Goal: Information Seeking & Learning: Learn about a topic

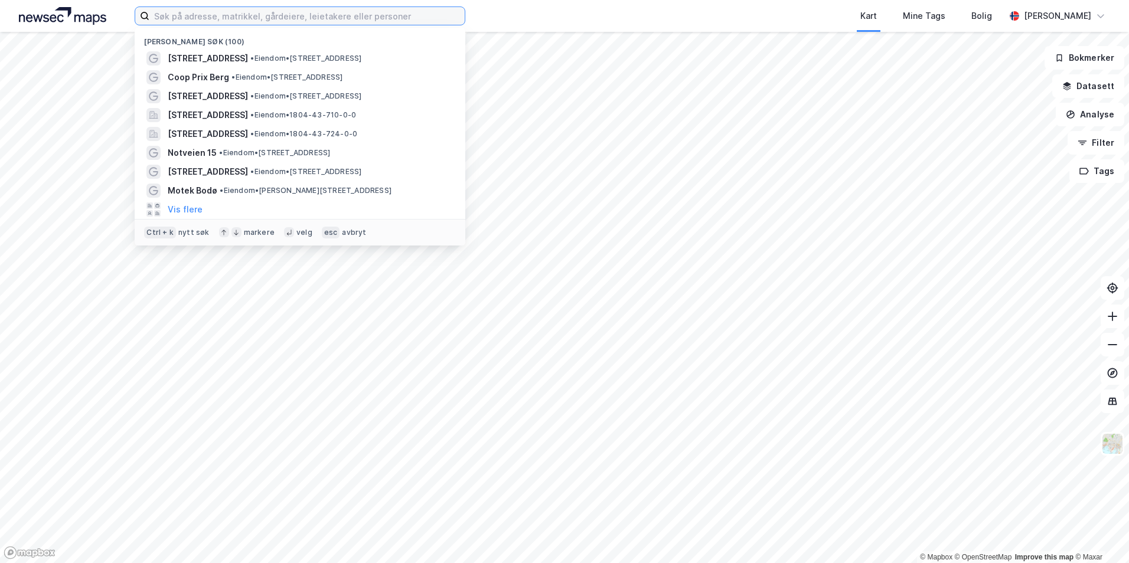
drag, startPoint x: 1038, startPoint y: 3, endPoint x: 230, endPoint y: 9, distance: 808.0
click at [230, 9] on input at bounding box center [306, 16] width 315 height 18
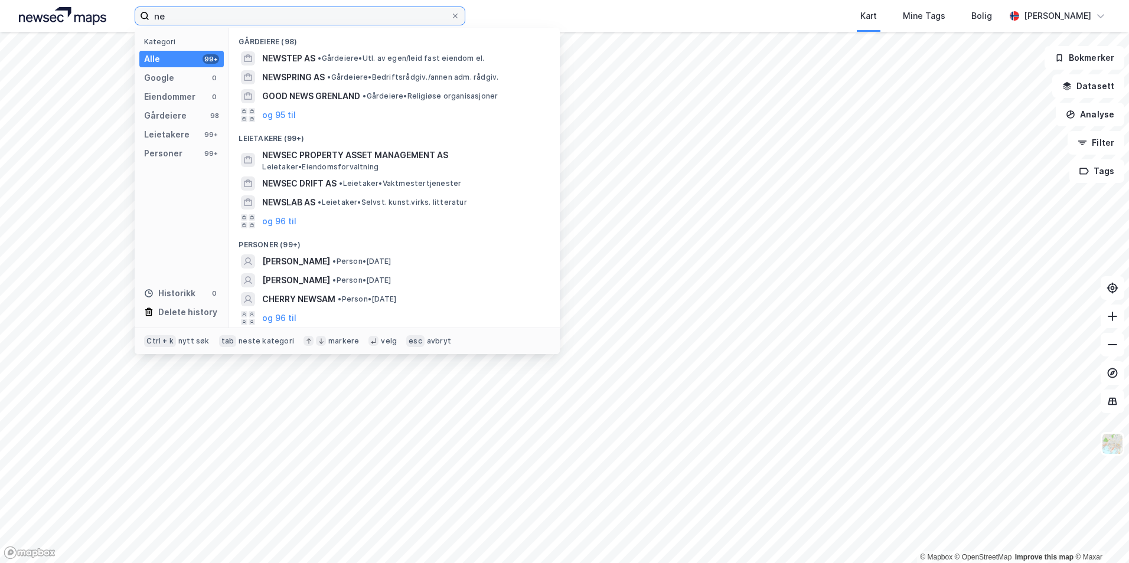
type input "n"
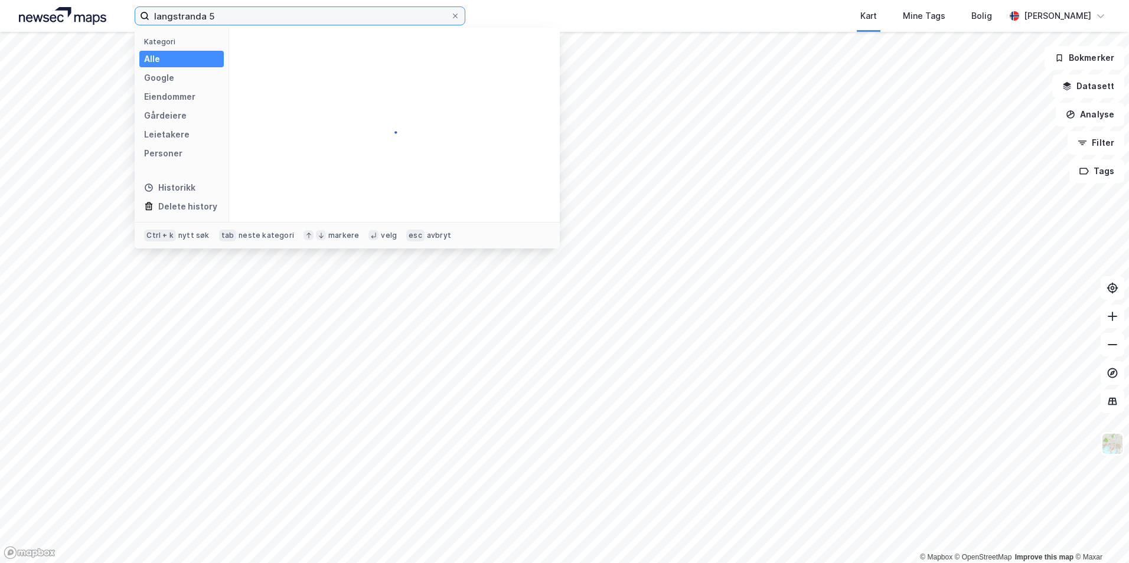
type input "langstranda 5"
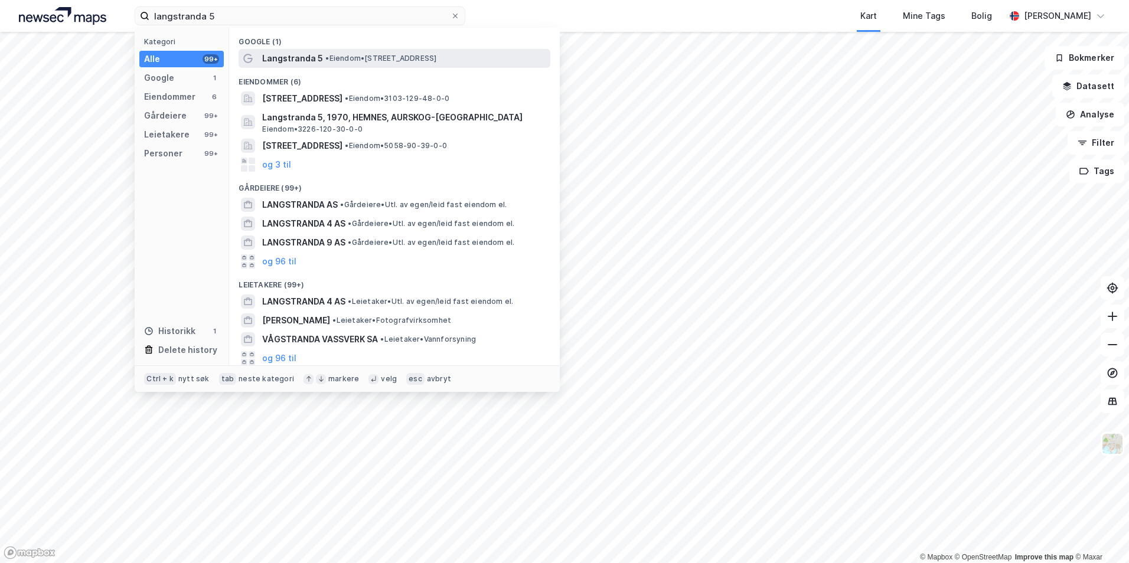
click at [284, 65] on span "Langstranda 5" at bounding box center [292, 58] width 61 height 14
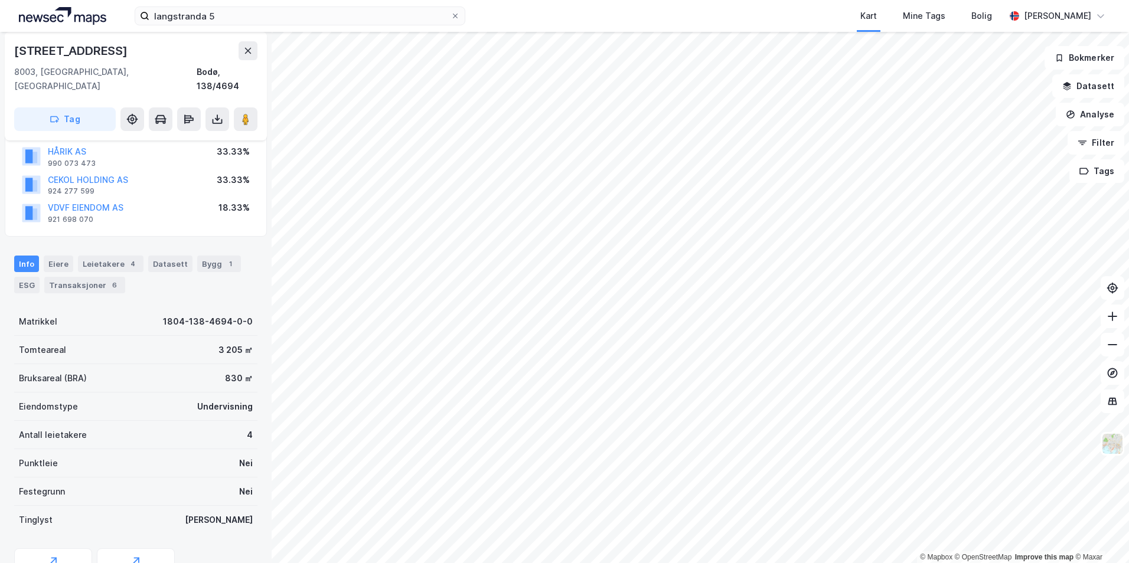
scroll to position [136, 0]
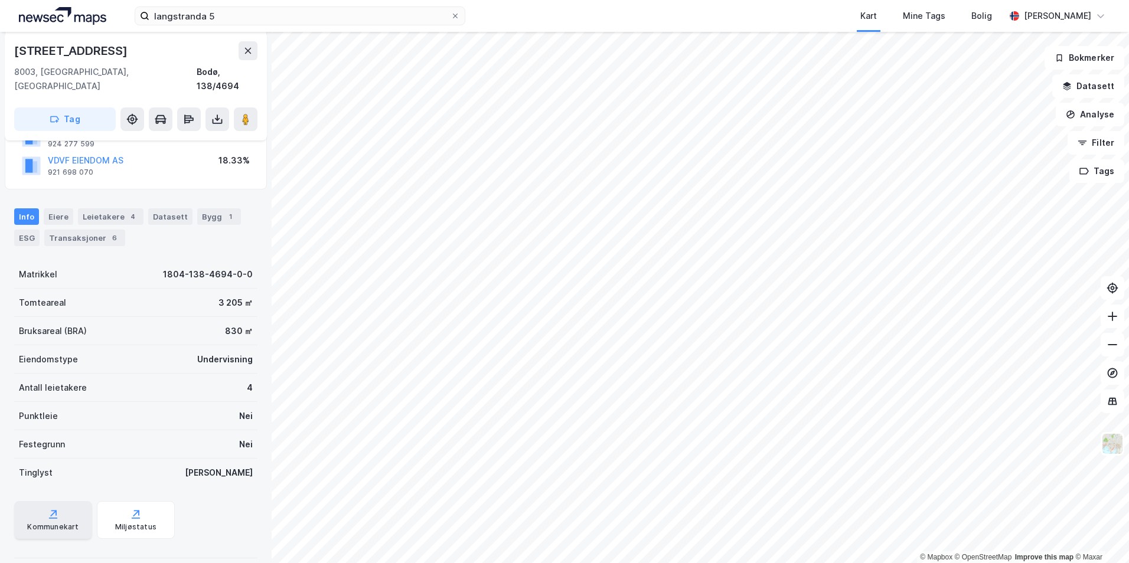
click at [57, 509] on icon at bounding box center [53, 515] width 12 height 12
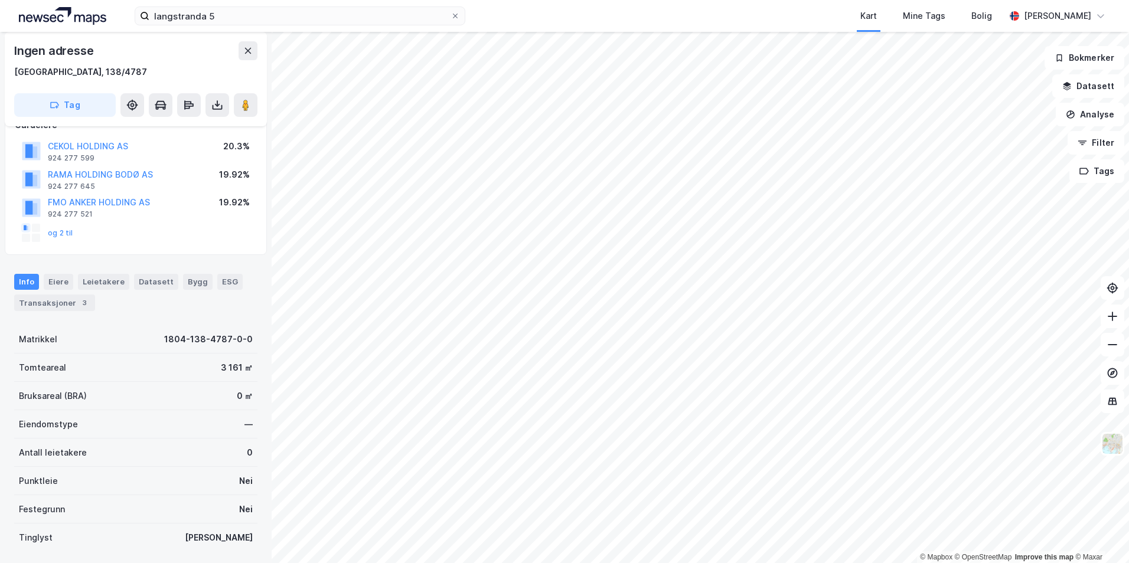
scroll to position [159, 0]
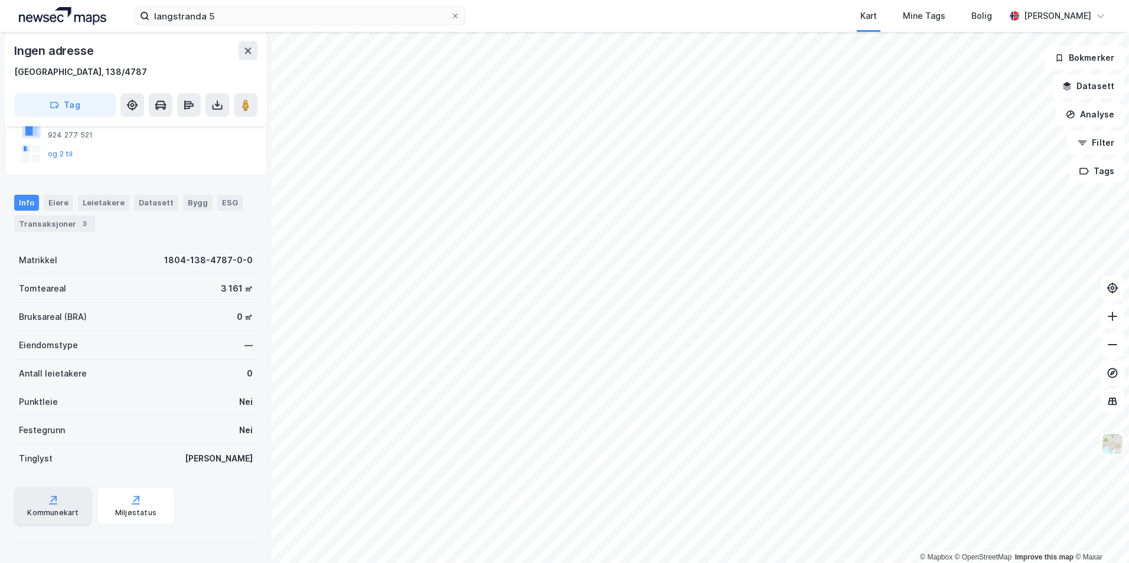
click at [57, 506] on div "Kommunekart" at bounding box center [53, 506] width 78 height 38
